Goal: Transaction & Acquisition: Purchase product/service

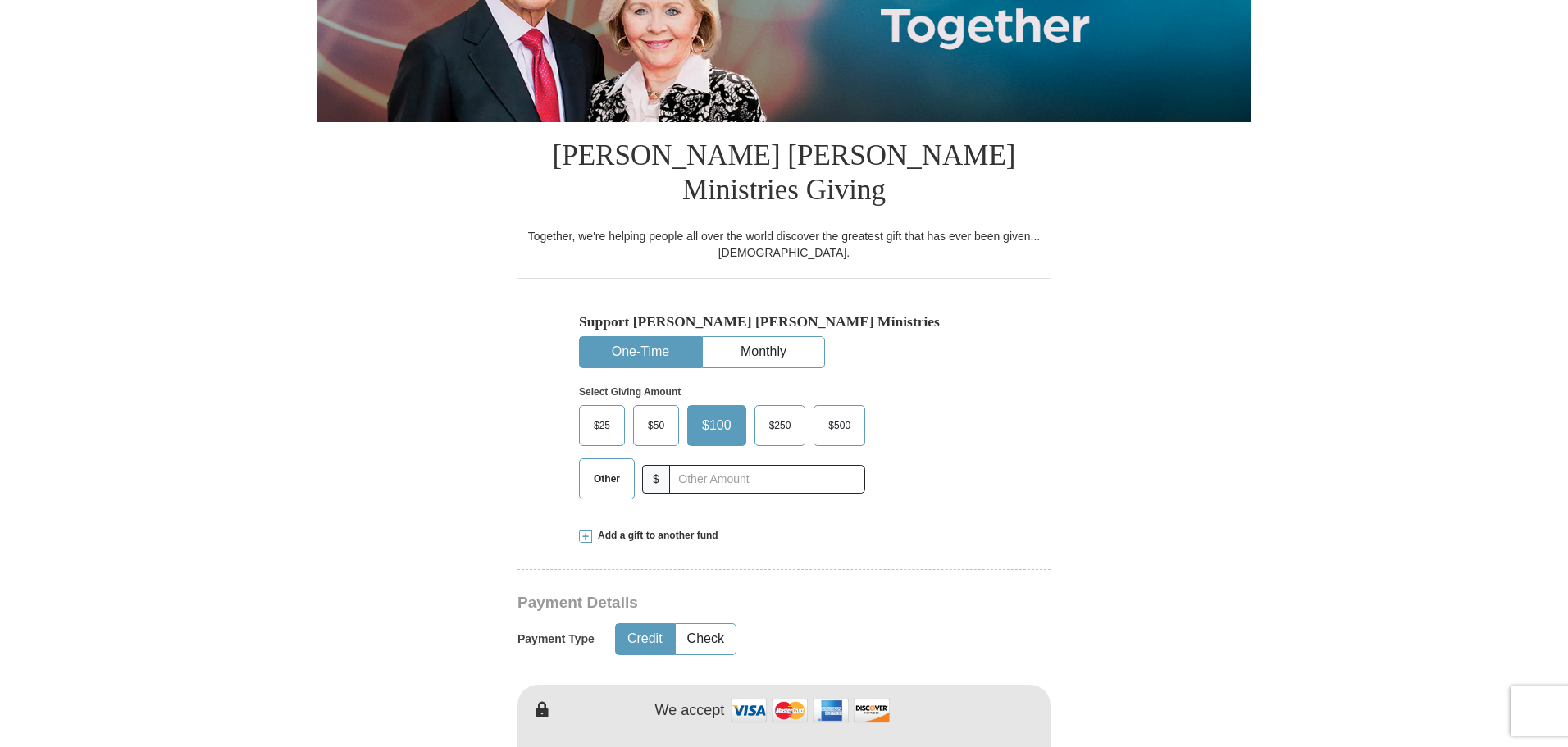
scroll to position [328, 0]
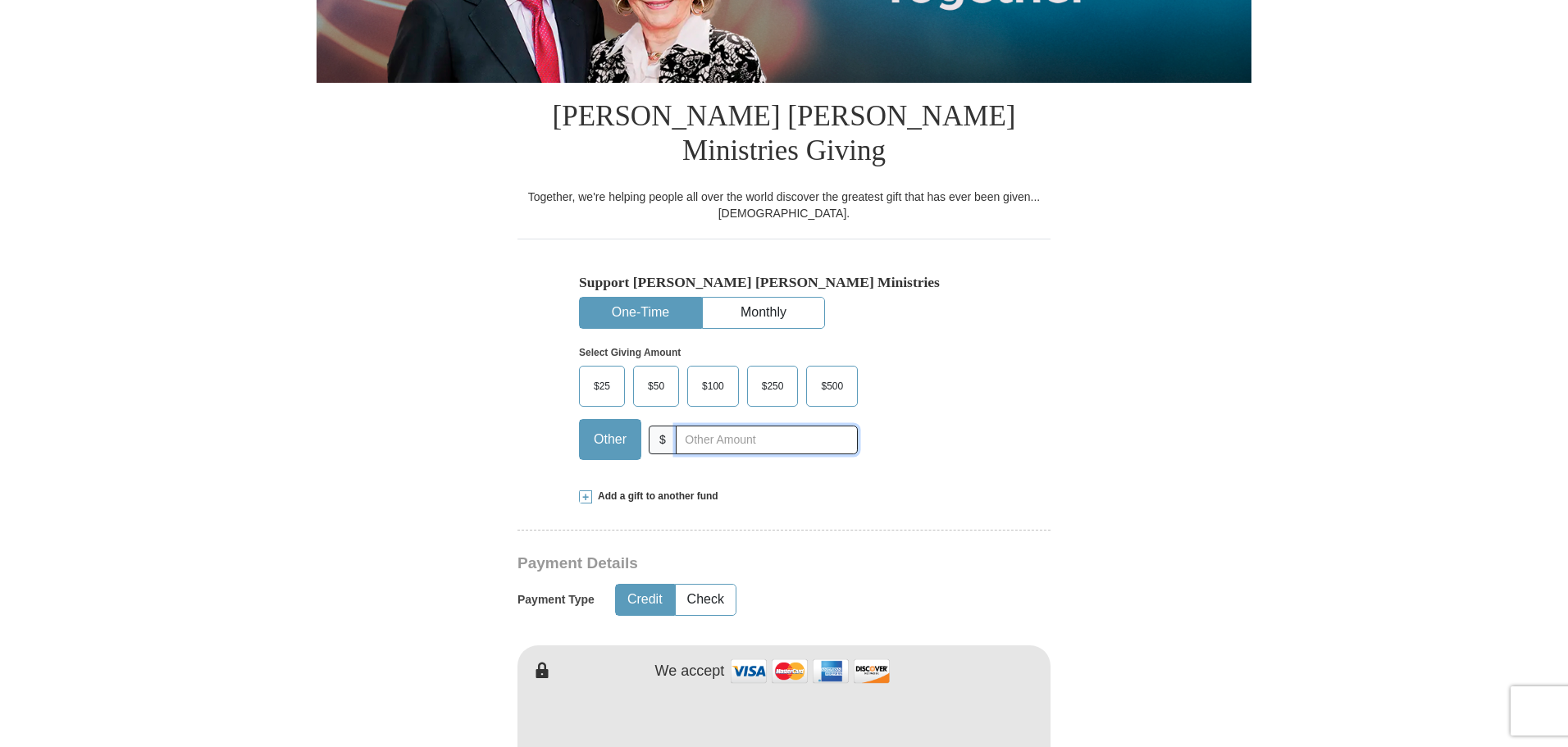
click at [714, 425] on input "text" at bounding box center [767, 439] width 182 height 29
click at [655, 374] on span "$50" at bounding box center [656, 386] width 33 height 25
click at [0, 0] on input "$50" at bounding box center [0, 0] width 0 height 0
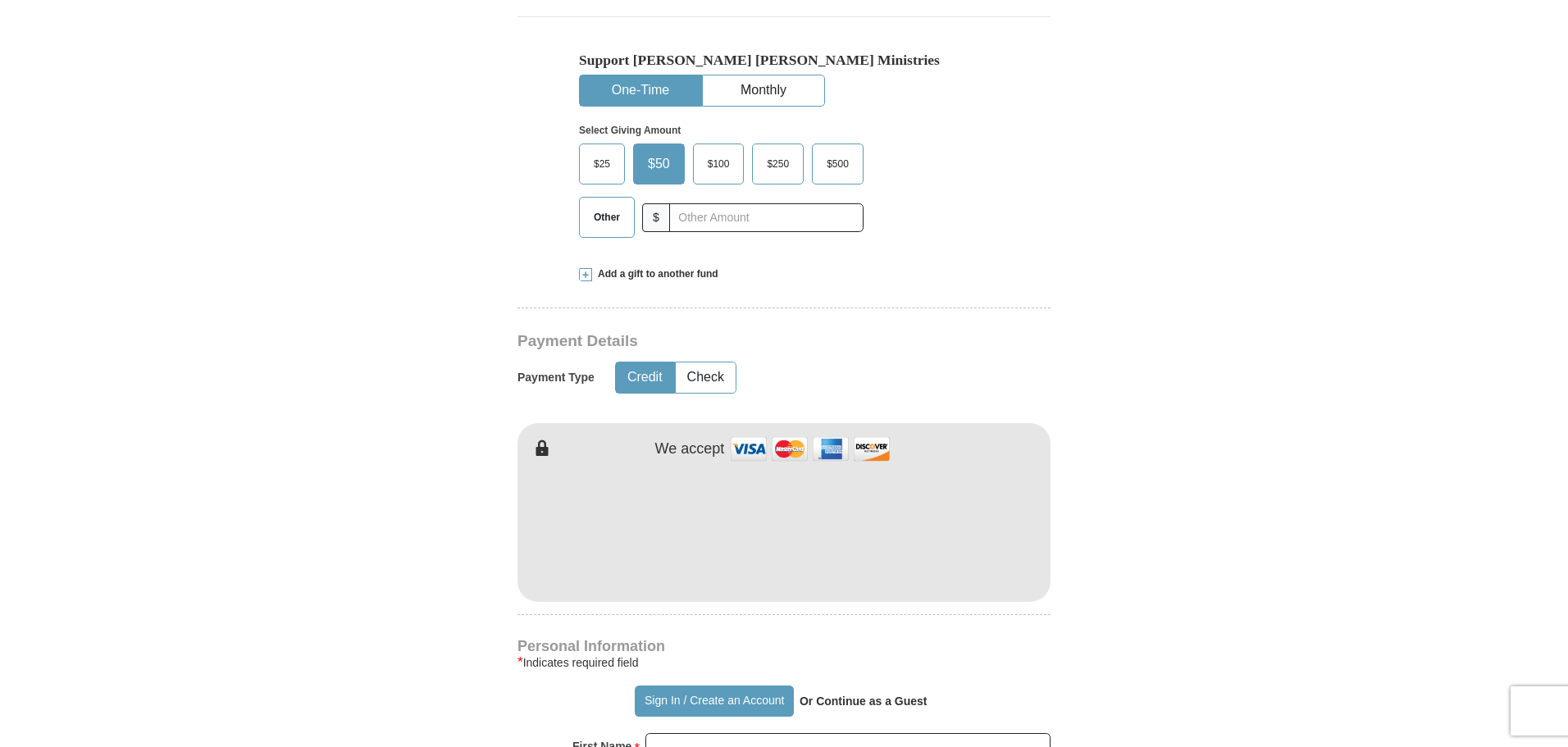
scroll to position [574, 0]
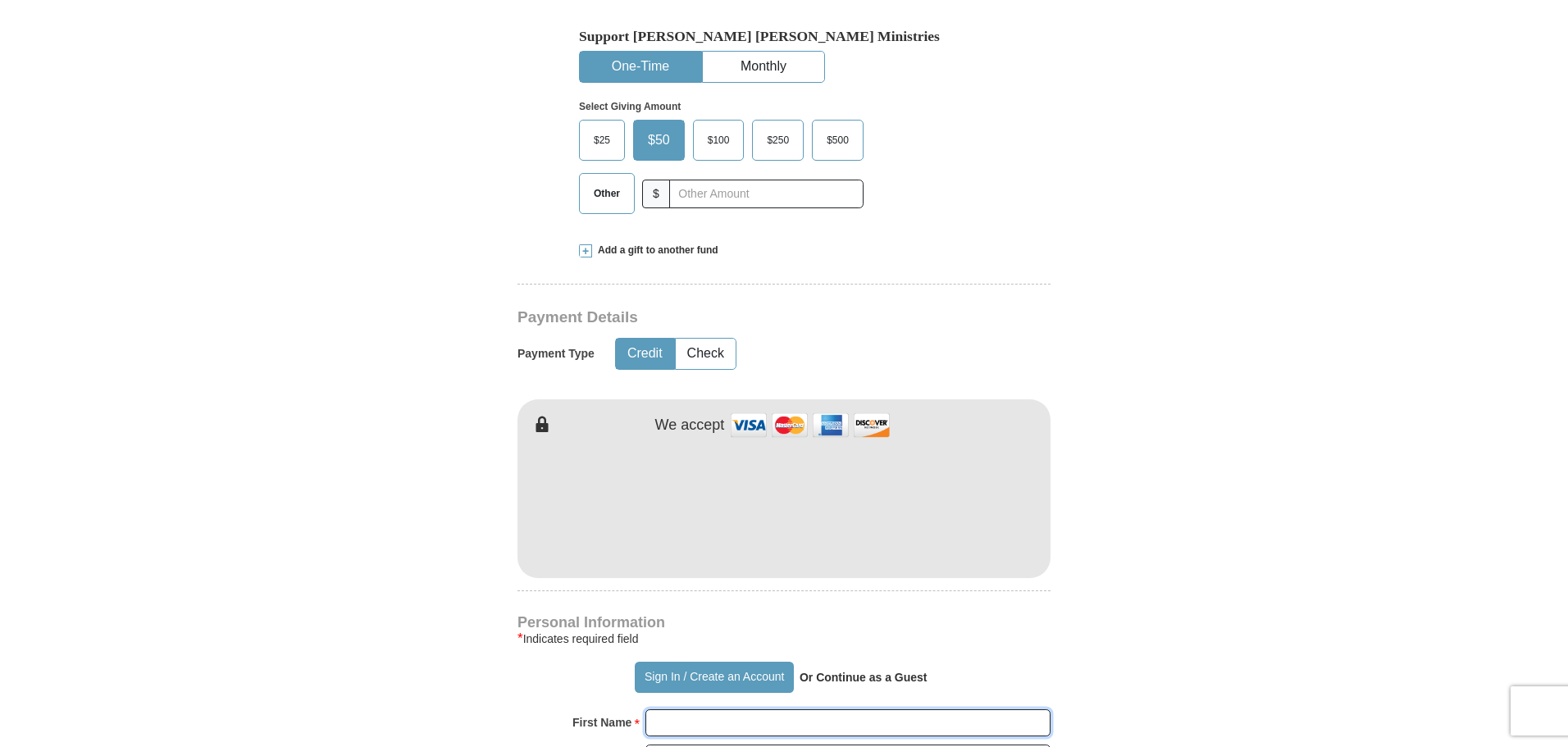
type input "[PERSON_NAME]"
type input "Reeves"
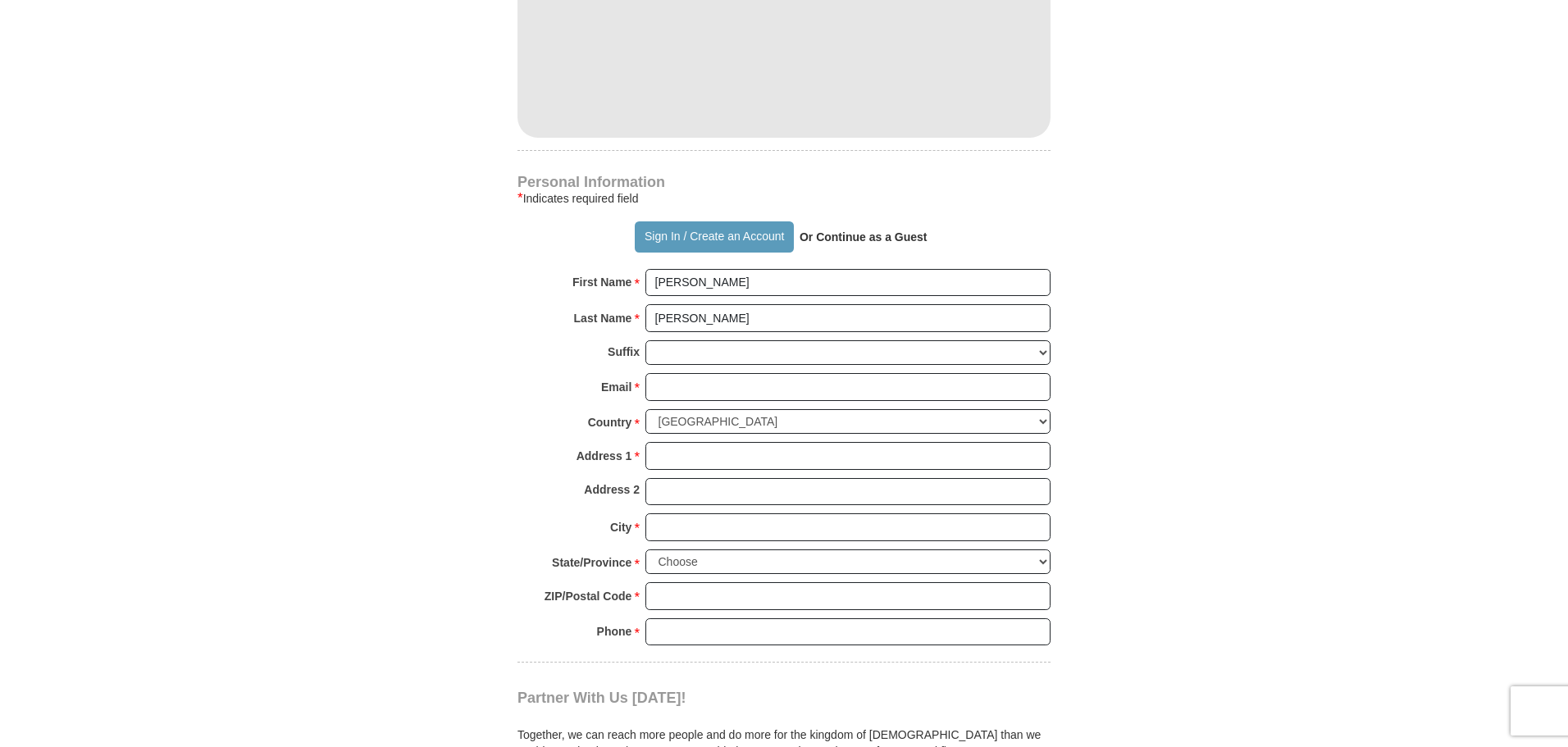
scroll to position [1067, 0]
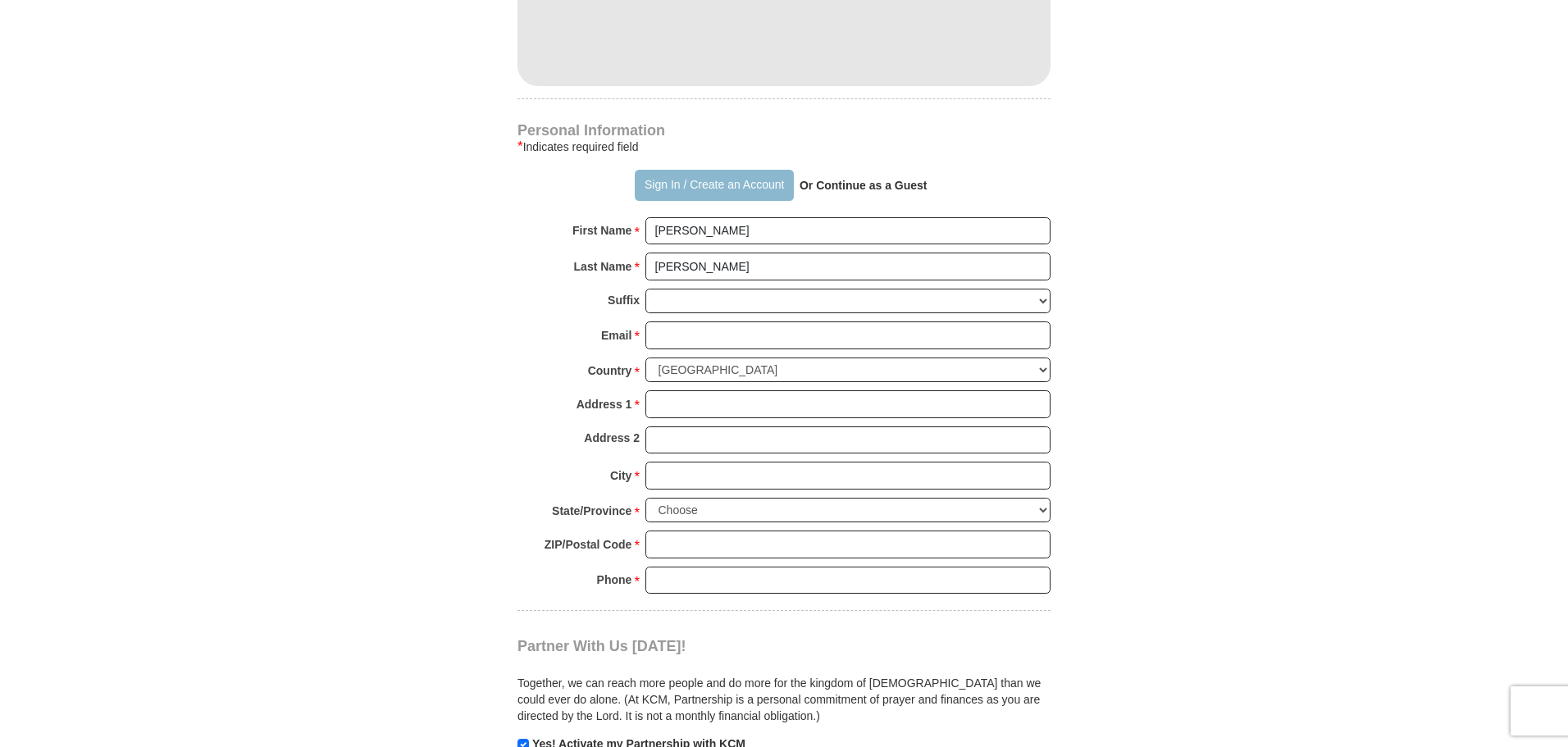
click at [678, 170] on button "Sign In / Create an Account" at bounding box center [714, 186] width 158 height 32
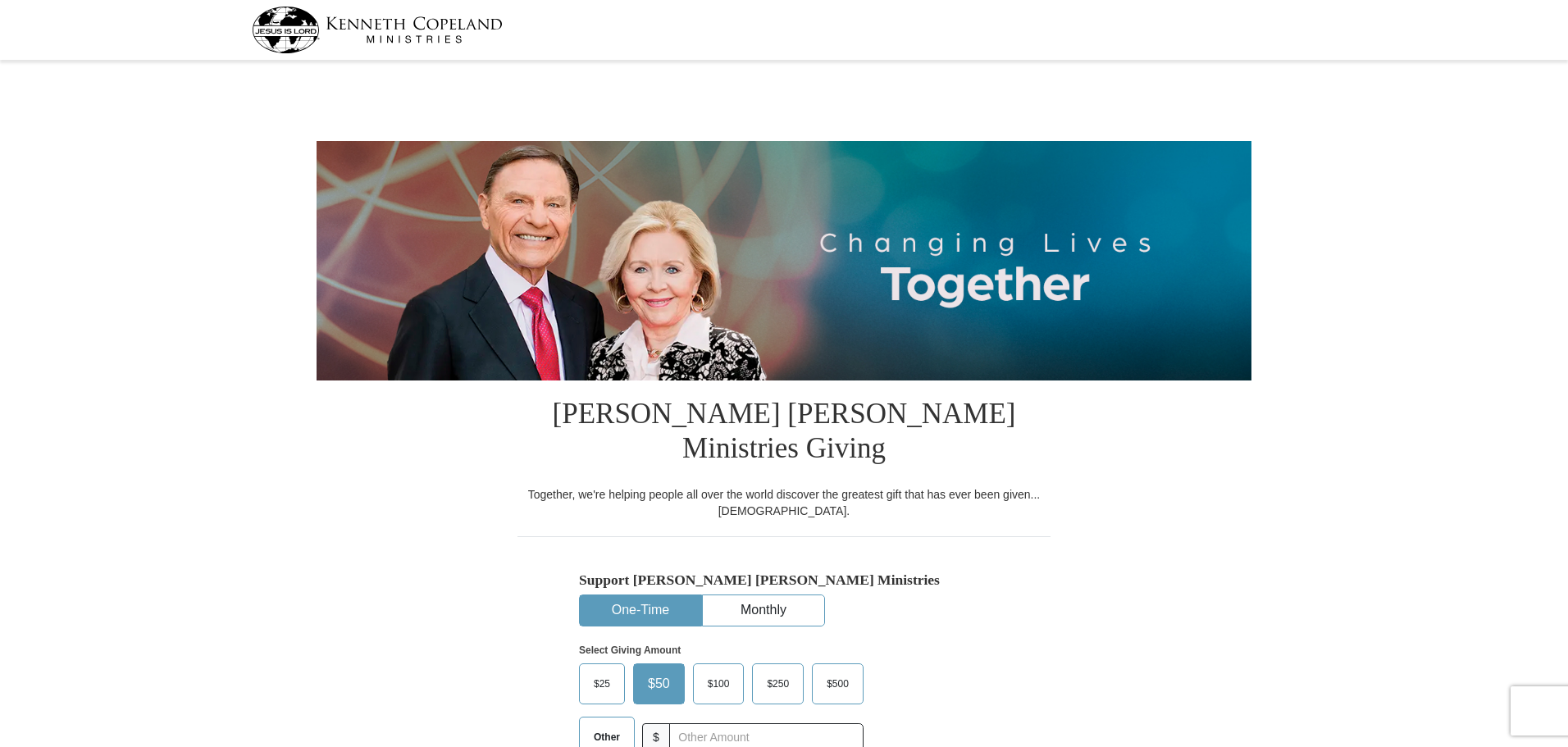
select select "AR"
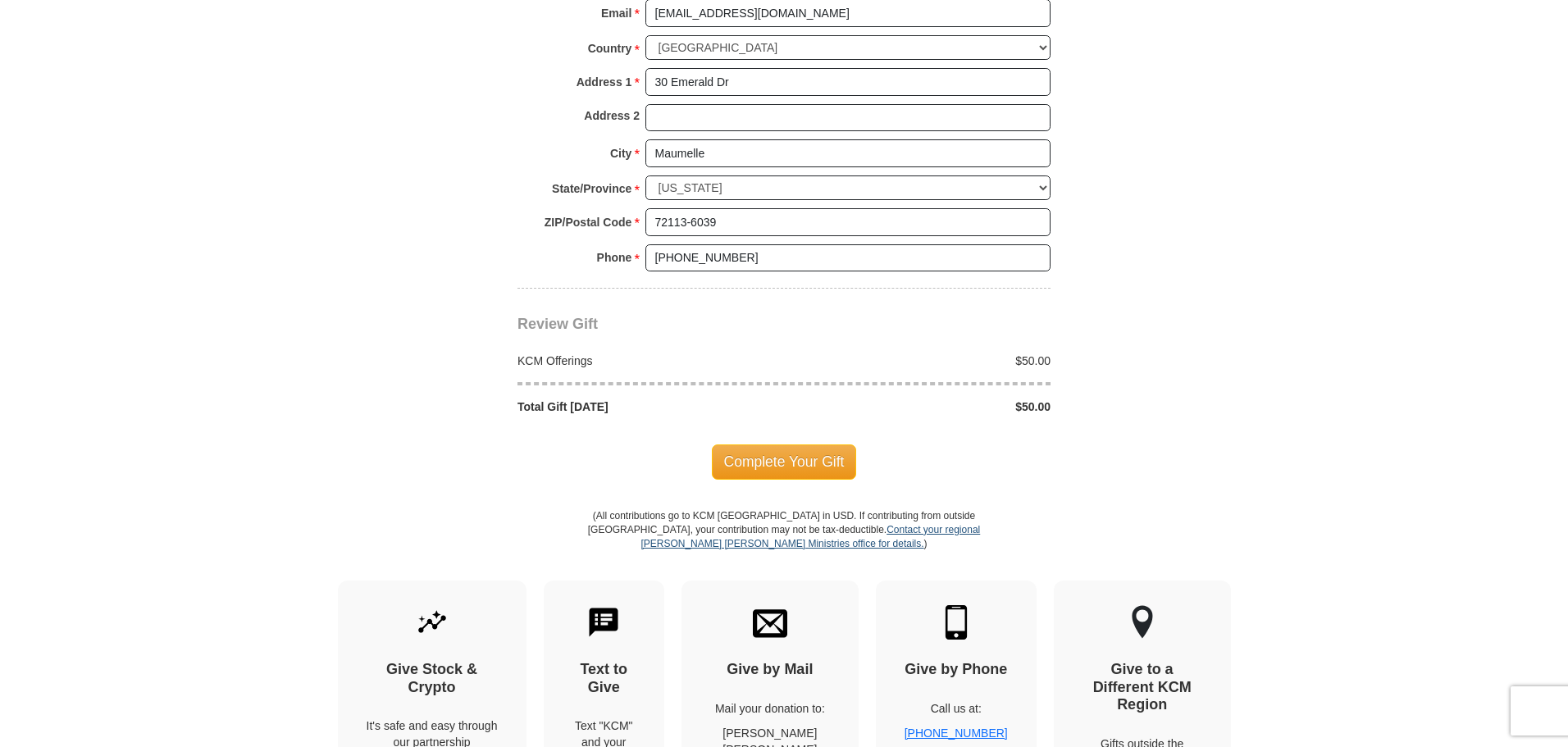
scroll to position [1313, 0]
click at [796, 443] on span "Complete Your Gift" at bounding box center [784, 460] width 145 height 35
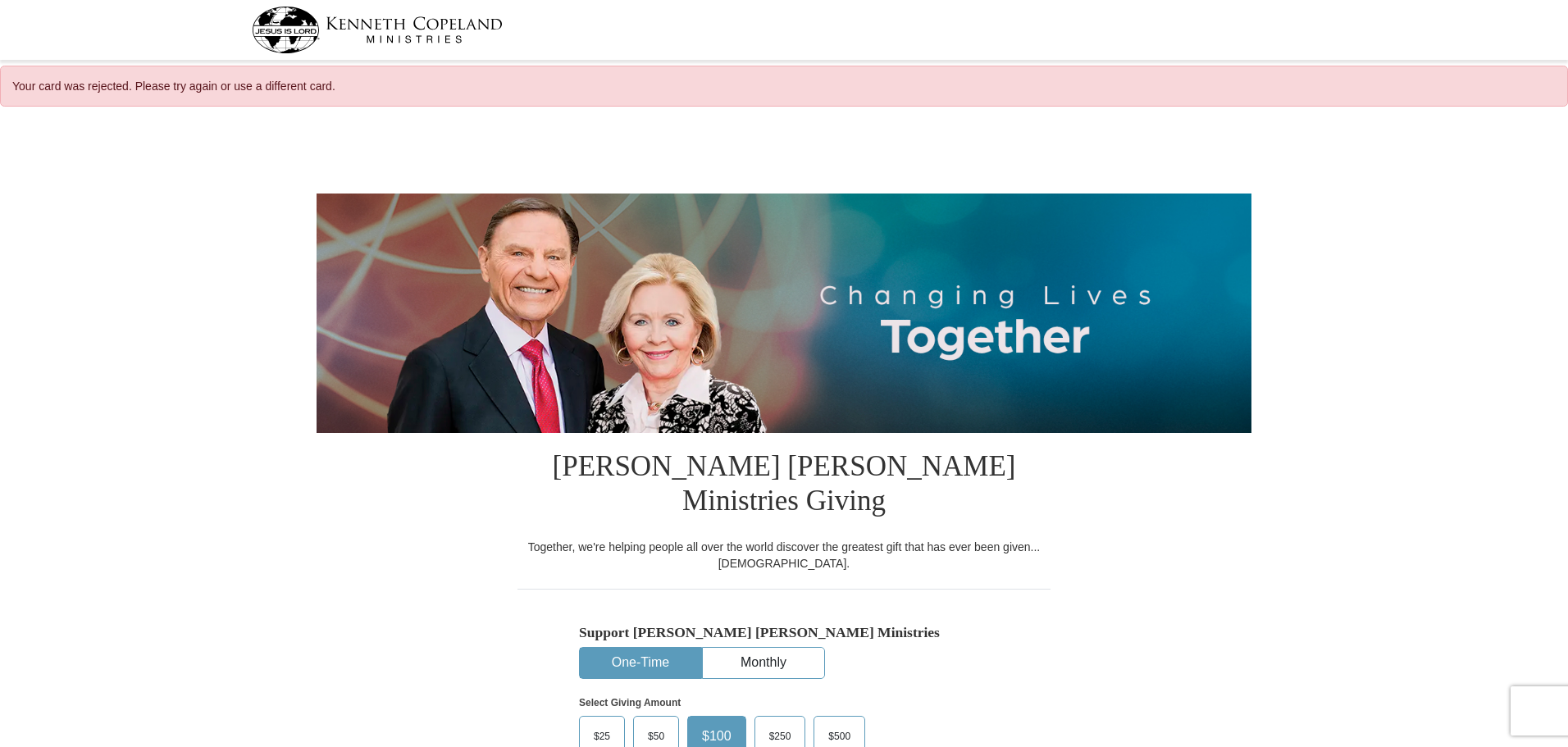
select select "AR"
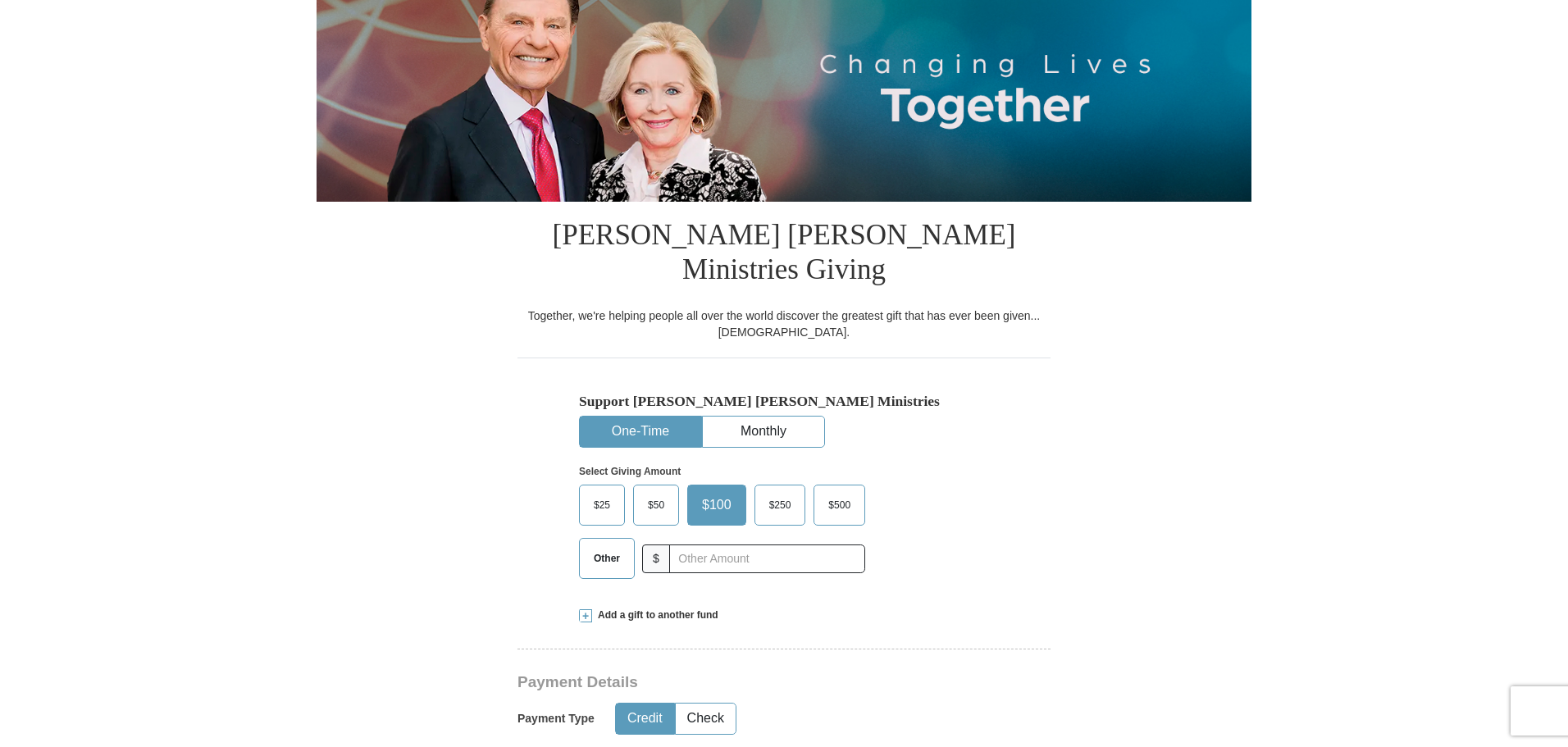
scroll to position [328, 0]
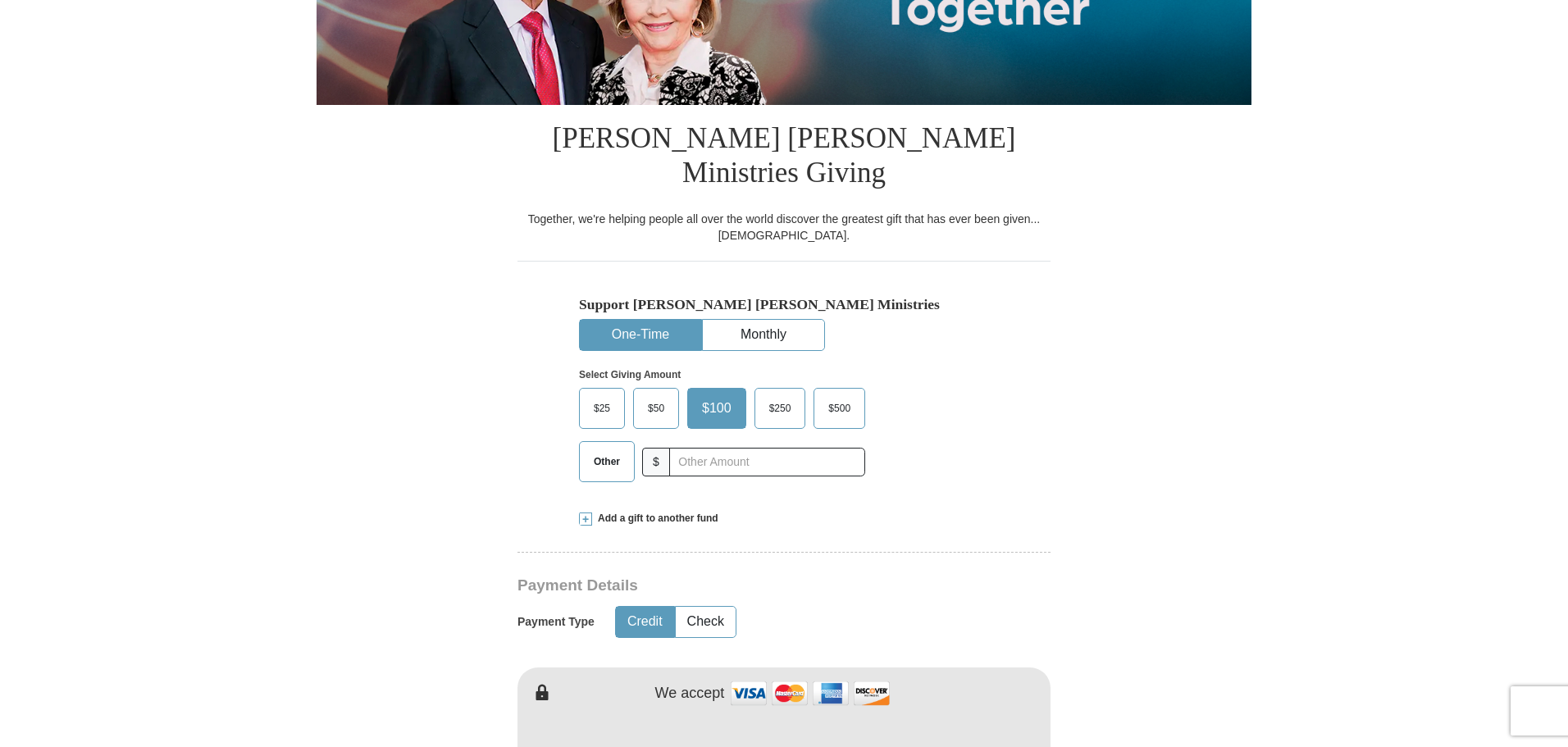
click at [658, 397] on span "$50" at bounding box center [656, 409] width 33 height 25
click at [0, 0] on input "$50" at bounding box center [0, 0] width 0 height 0
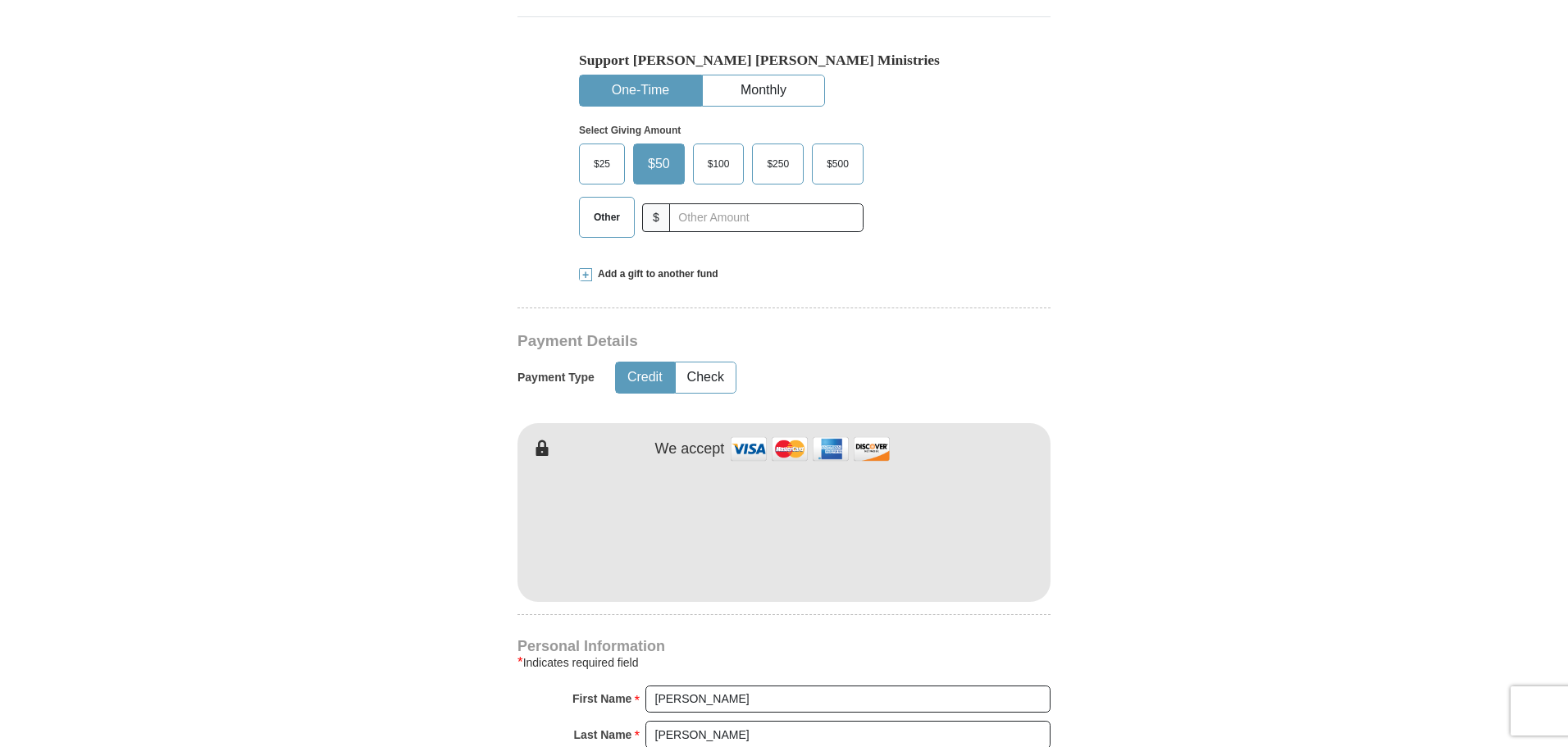
scroll to position [574, 0]
click at [1123, 534] on form "[PERSON_NAME] [PERSON_NAME] Ministries Giving Together, we're helping people al…" at bounding box center [784, 533] width 935 height 1980
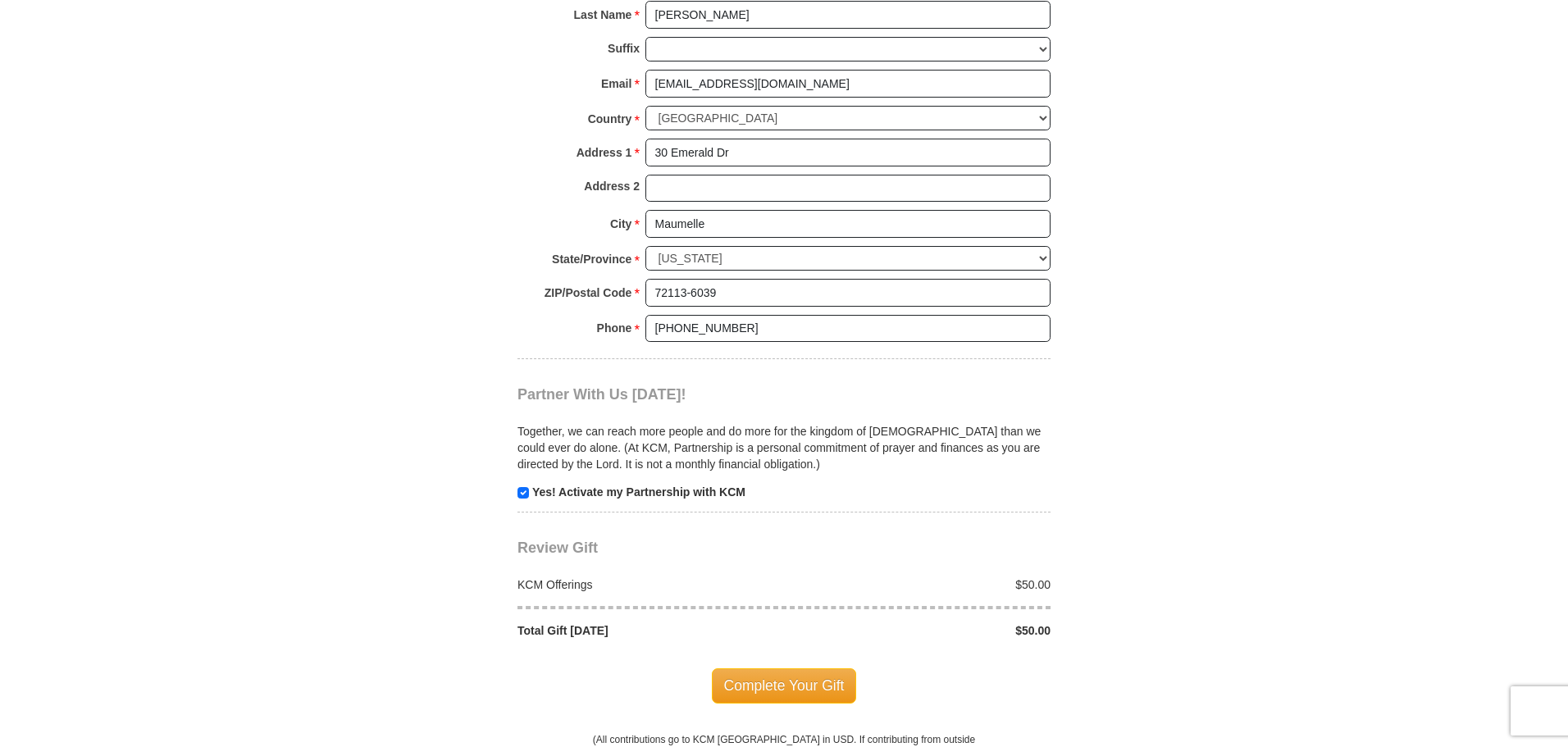
scroll to position [1313, 0]
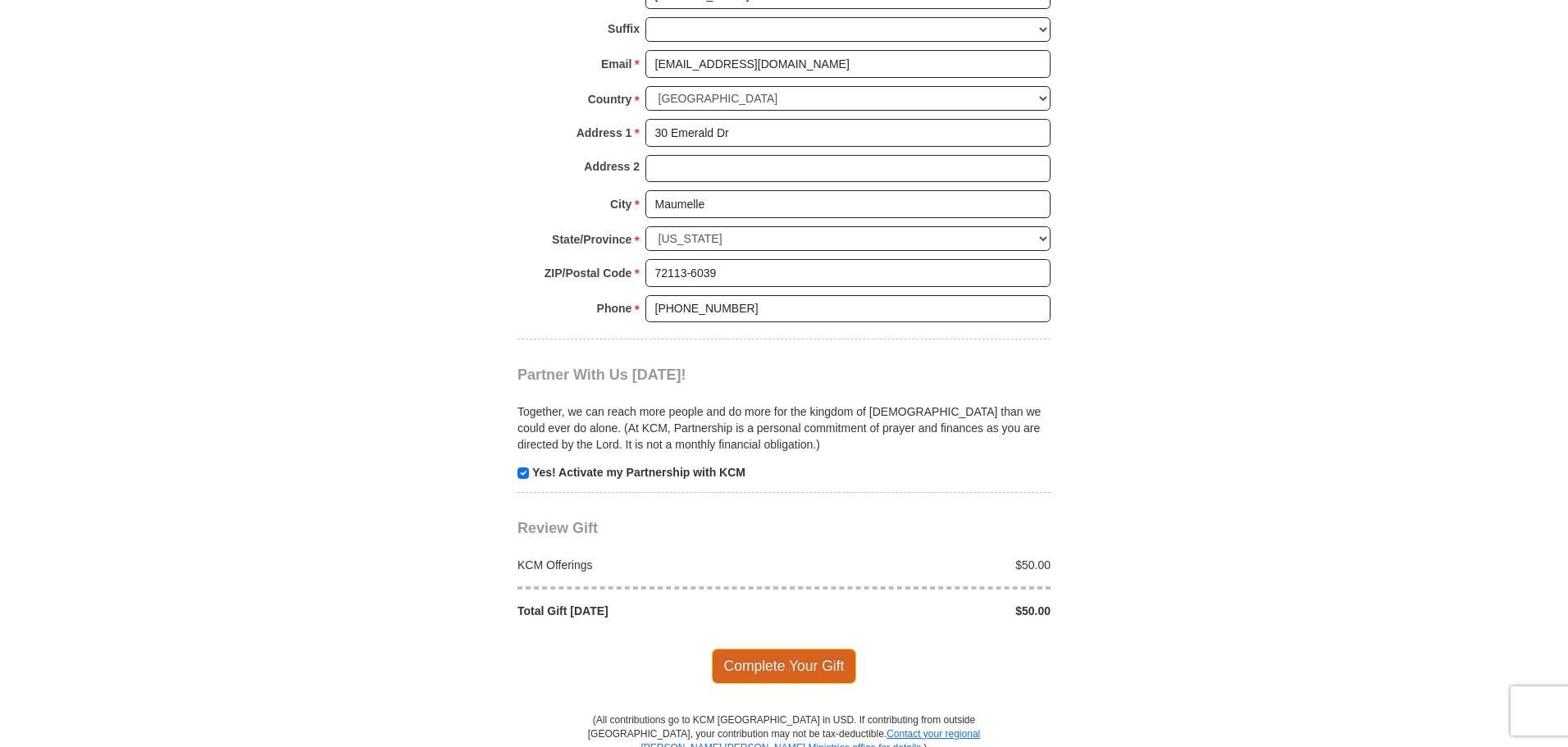
click at [791, 649] on span "Complete Your Gift" at bounding box center [784, 666] width 145 height 35
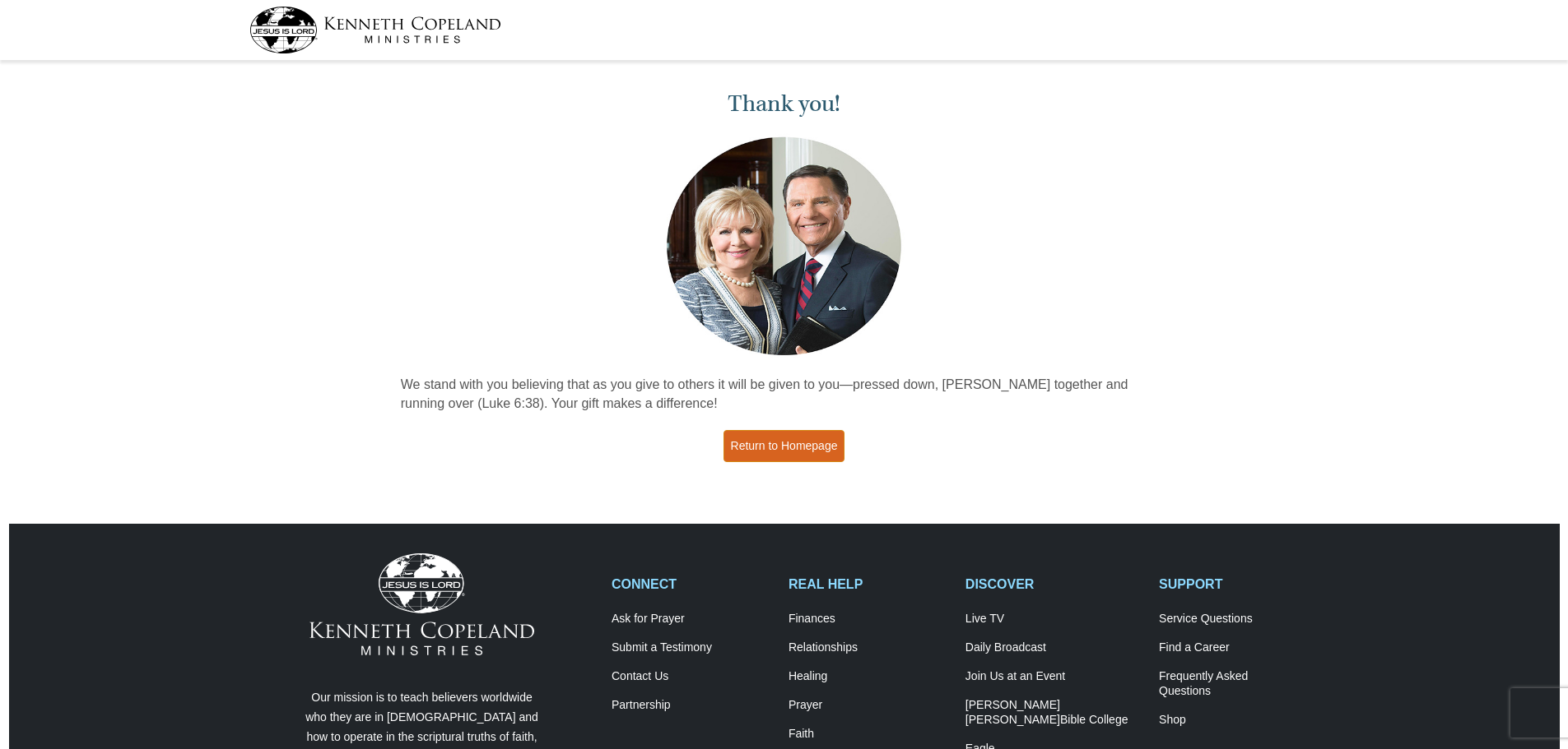
click at [791, 443] on link "Return to Homepage" at bounding box center [784, 446] width 122 height 32
